Goal: Information Seeking & Learning: Find specific fact

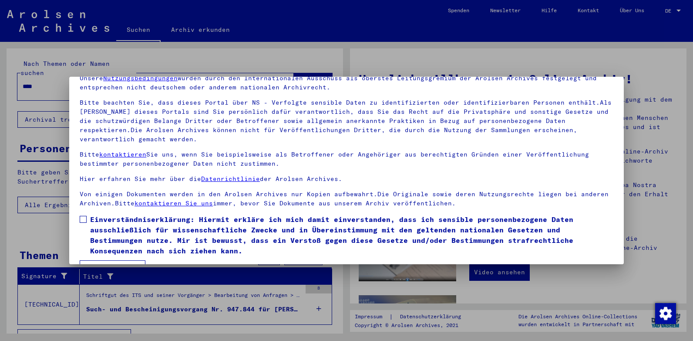
scroll to position [65, 0]
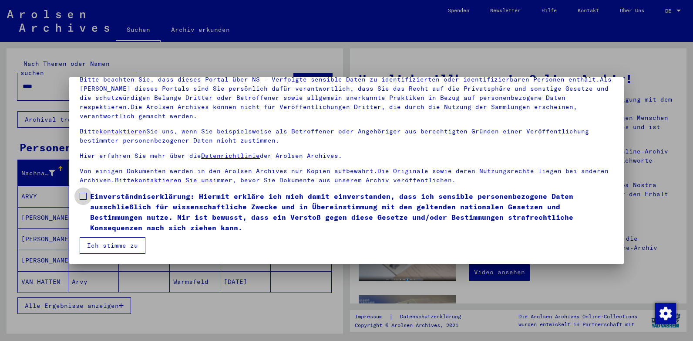
click at [87, 197] on label "Einverständniserklärung: Hiermit erkläre ich mich damit einverstanden, dass ich…" at bounding box center [347, 212] width 534 height 42
click at [111, 242] on button "Ich stimme zu" at bounding box center [113, 245] width 66 height 17
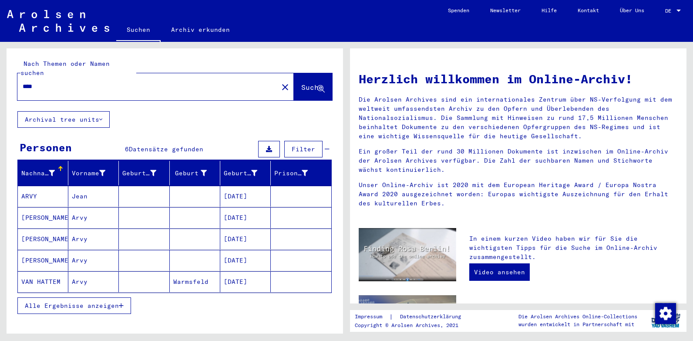
drag, startPoint x: 48, startPoint y: 80, endPoint x: -2, endPoint y: 79, distance: 50.1
click at [0, 79] on html "Suchen Archiv erkunden Spenden Newsletter Hilfe Kontakt Über Uns Suchen Archiv …" at bounding box center [346, 170] width 693 height 341
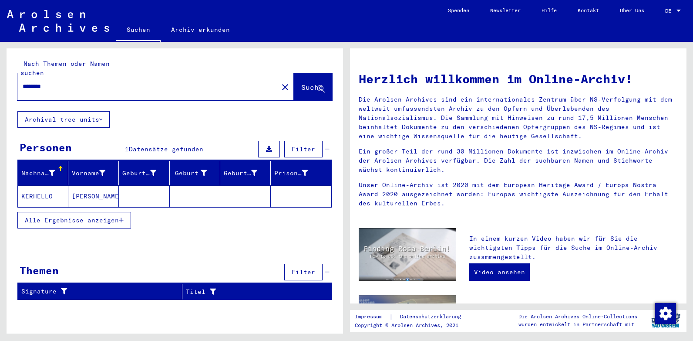
click at [37, 186] on mat-cell "KERHELLO" at bounding box center [43, 196] width 51 height 21
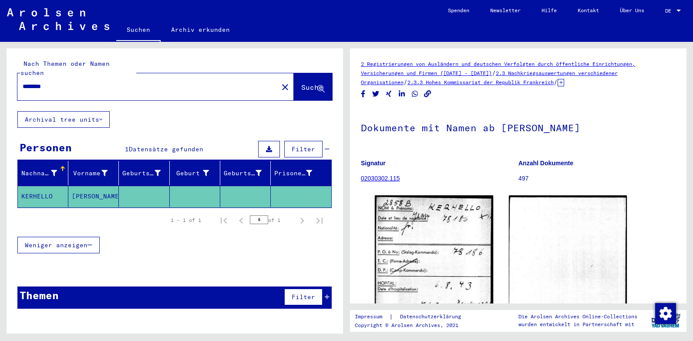
scroll to position [44, 0]
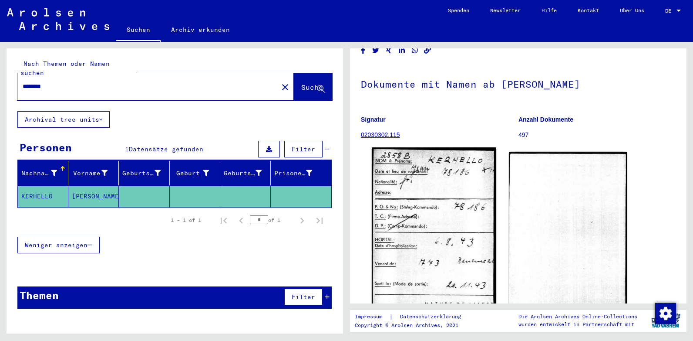
click at [419, 216] on img at bounding box center [434, 233] width 124 height 172
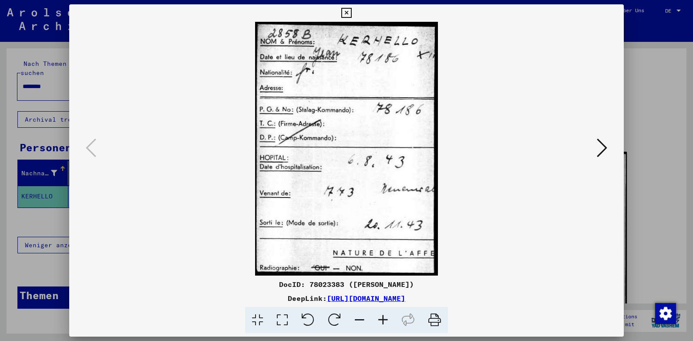
click at [348, 13] on icon at bounding box center [346, 13] width 10 height 10
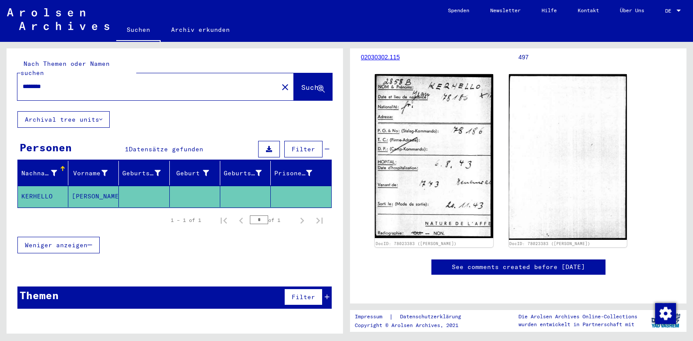
scroll to position [394, 0]
click at [26, 82] on input "********" at bounding box center [148, 86] width 250 height 9
type input "******"
click at [301, 83] on span "Suche" at bounding box center [312, 87] width 22 height 9
